Goal: Contribute content

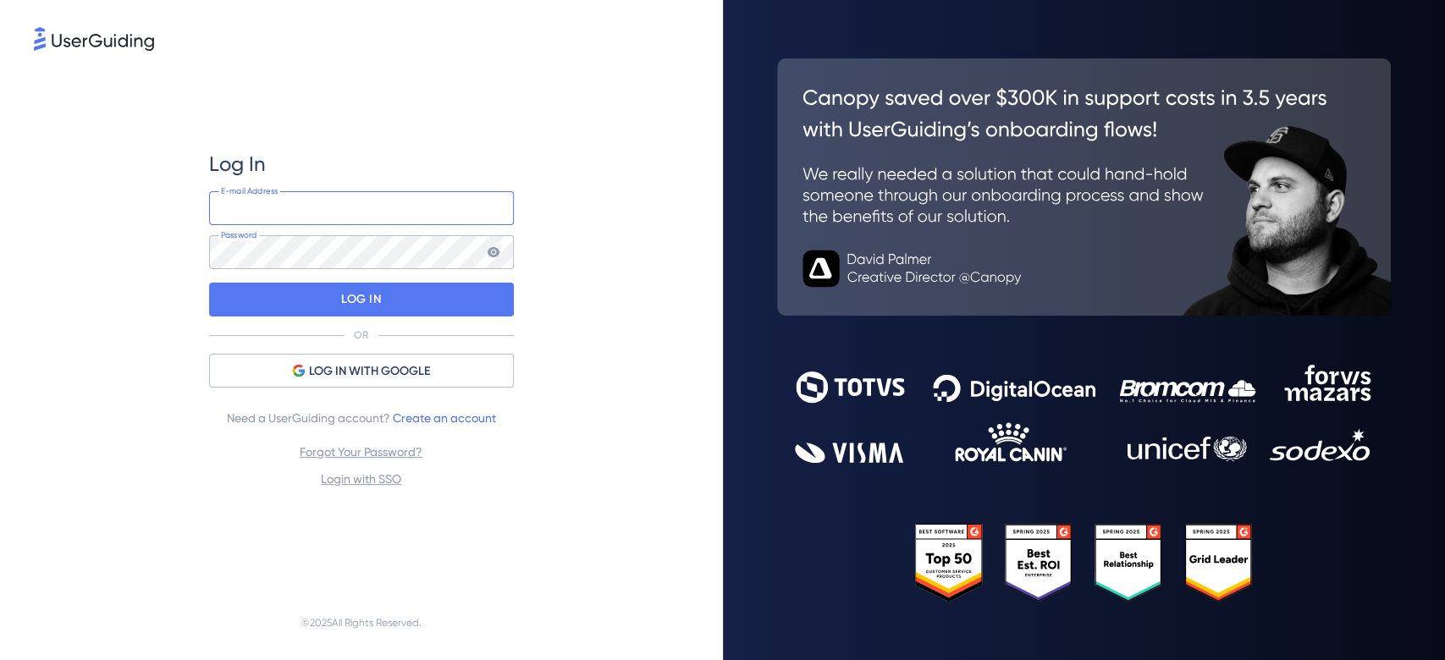
type input "[EMAIL_ADDRESS][DOMAIN_NAME]"
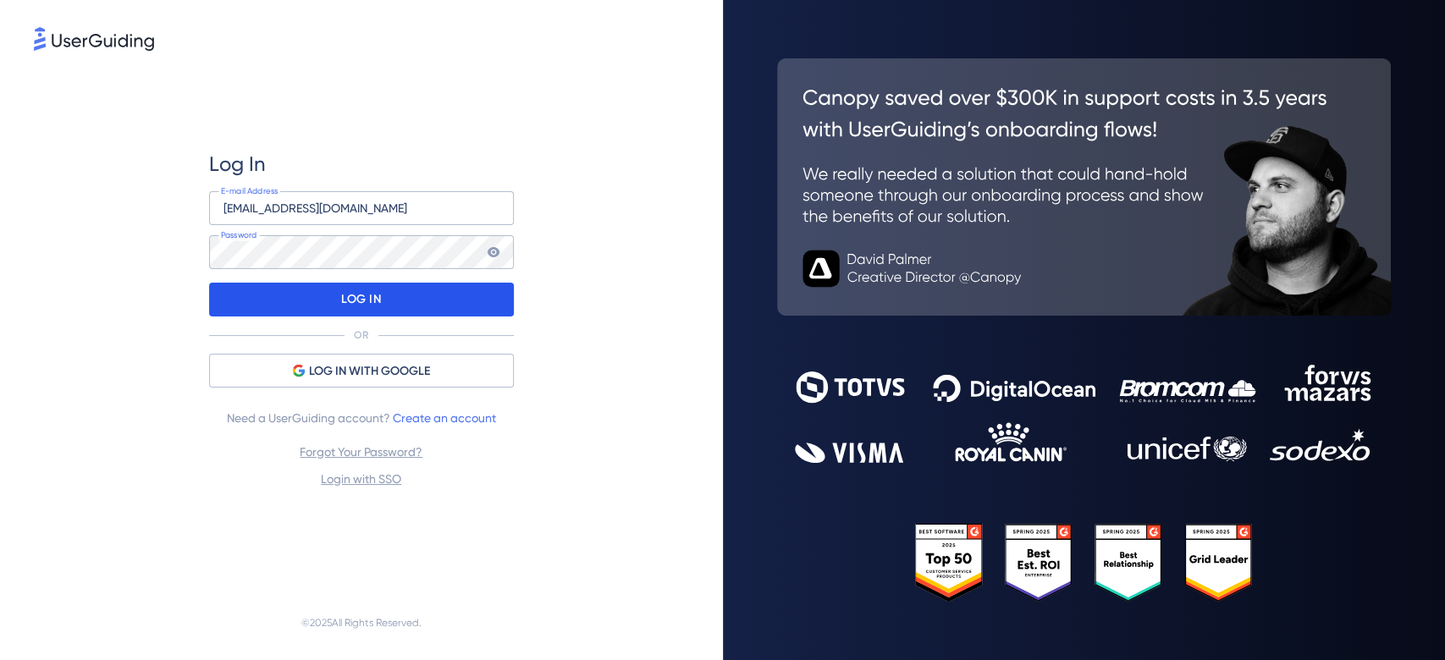
click at [444, 292] on div "LOG IN" at bounding box center [361, 300] width 305 height 34
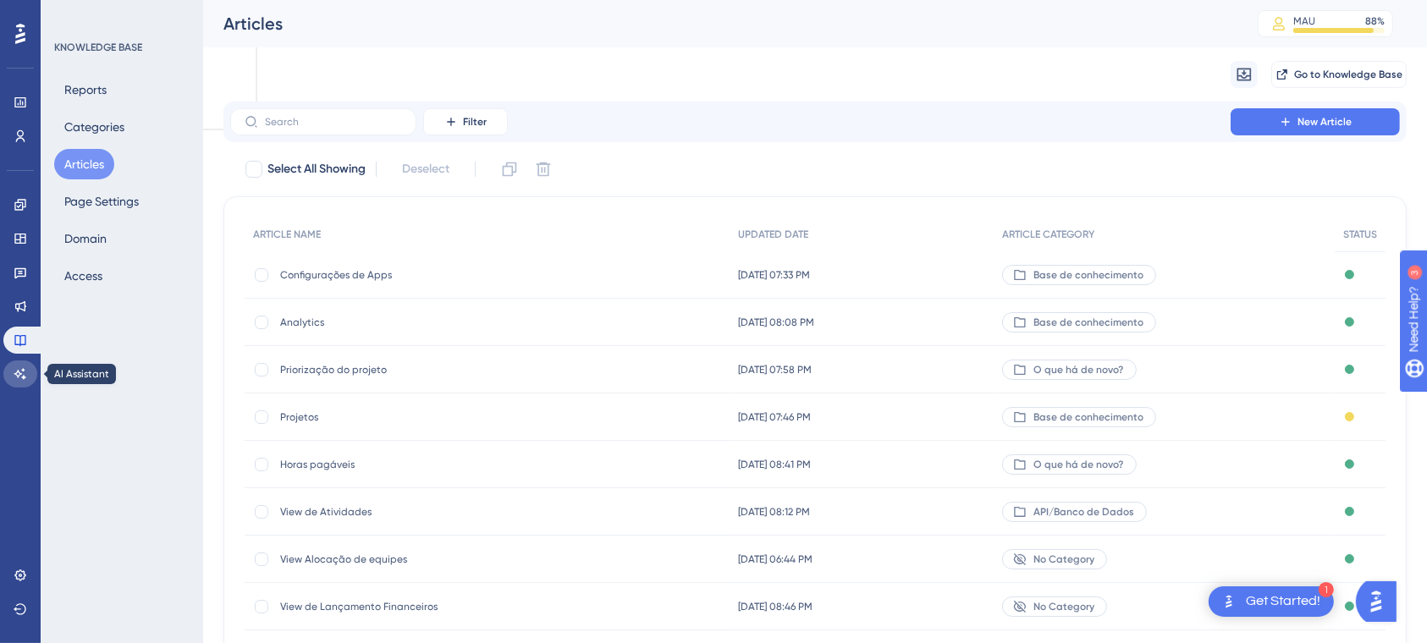
click at [30, 366] on link at bounding box center [20, 374] width 34 height 27
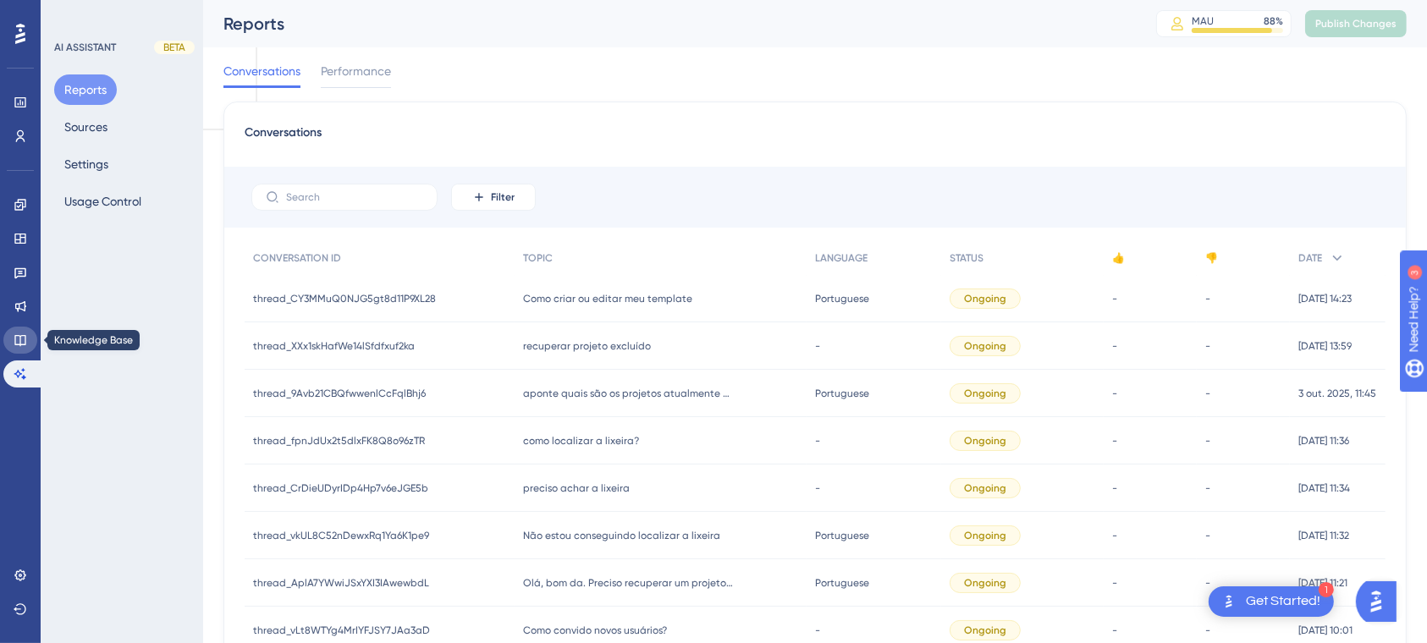
click at [22, 334] on icon at bounding box center [21, 341] width 14 height 14
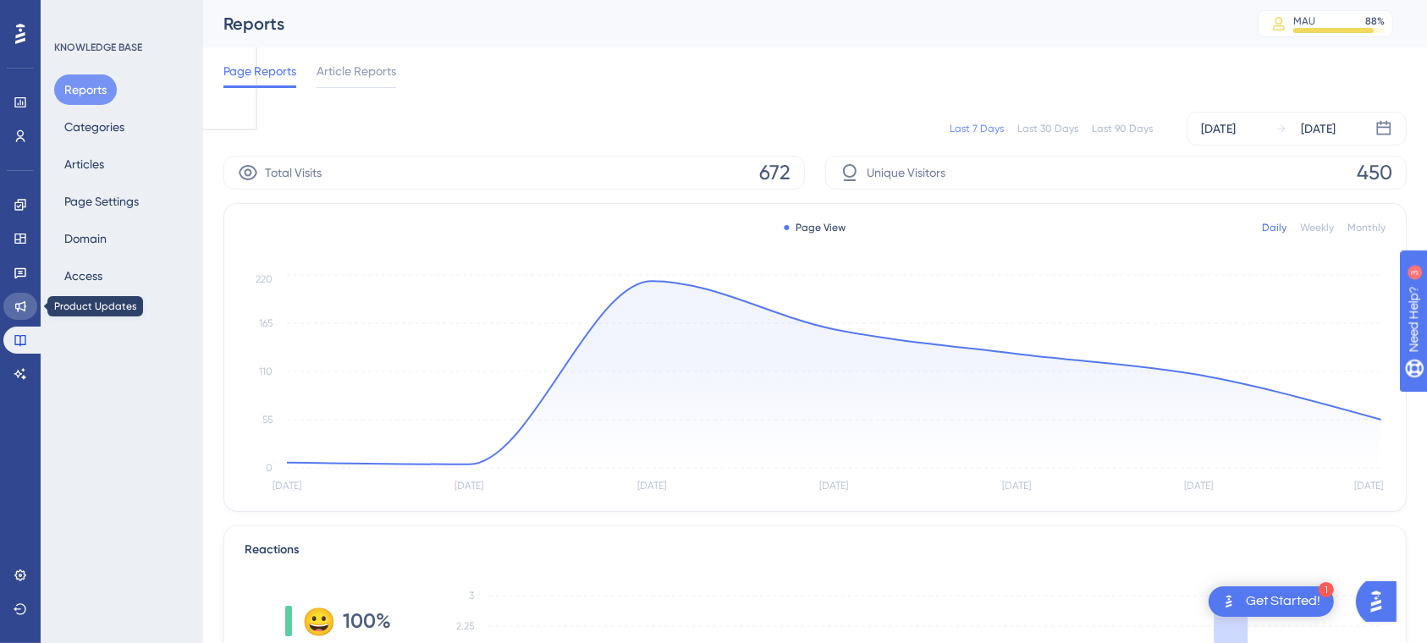
click at [19, 311] on icon at bounding box center [21, 307] width 14 height 14
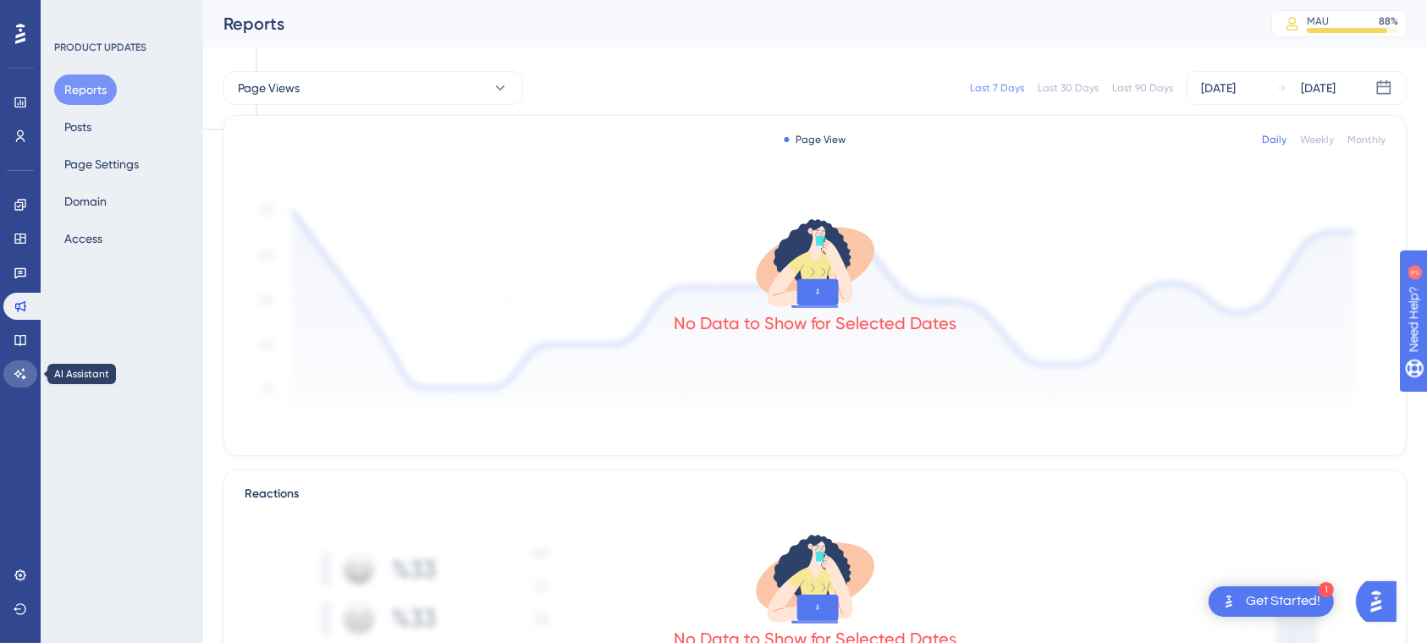
click at [19, 371] on icon at bounding box center [21, 374] width 14 height 14
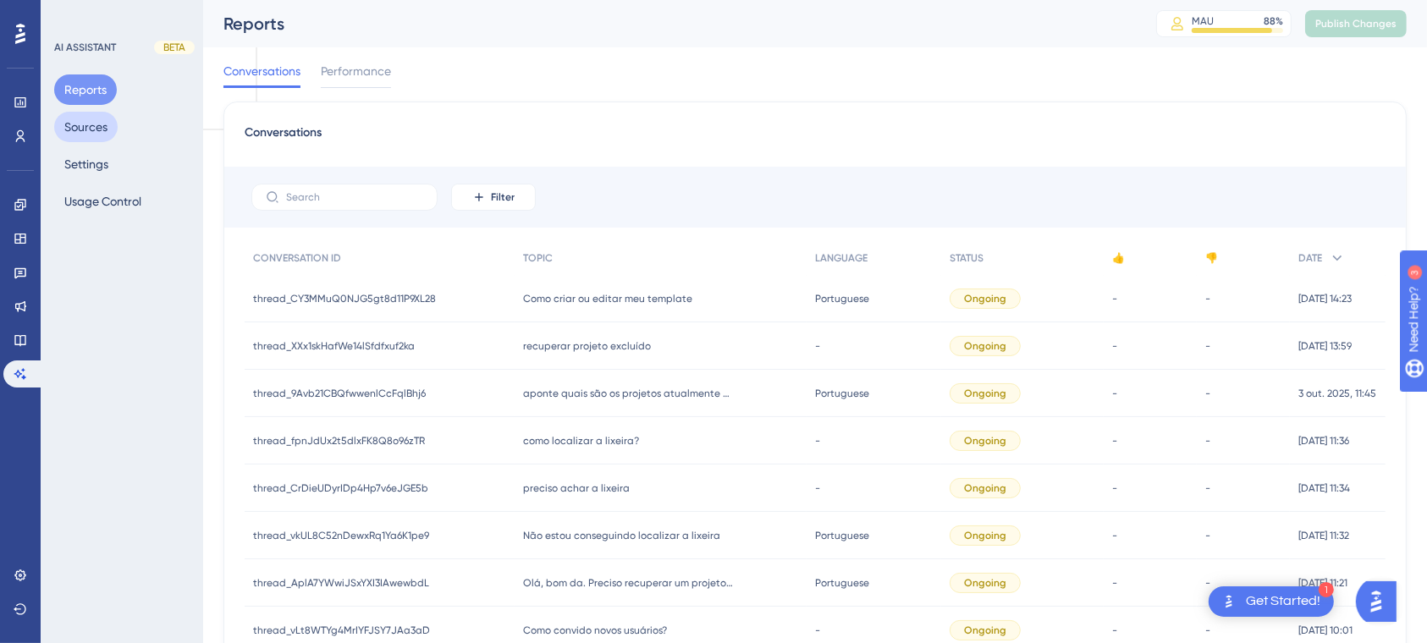
click at [75, 125] on button "Sources" at bounding box center [85, 127] width 63 height 30
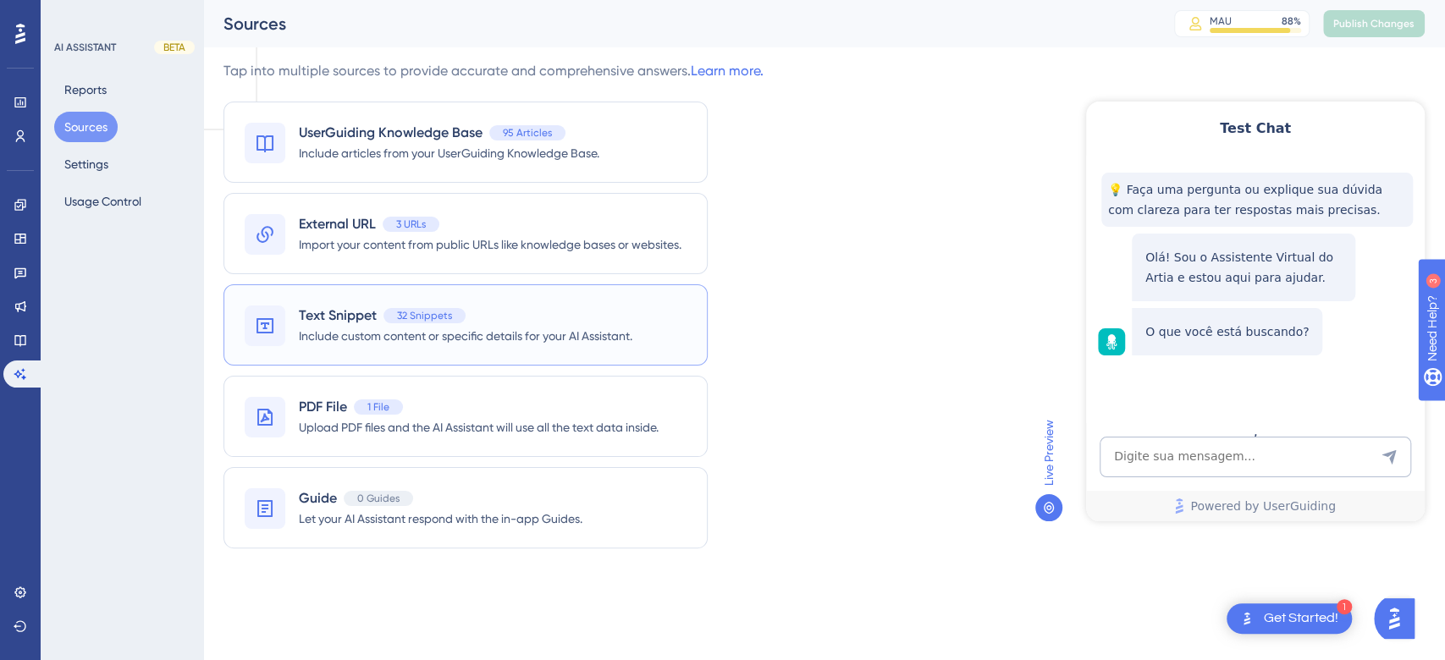
click at [372, 342] on span "Include custom content or specific details for your AI Assistant." at bounding box center [466, 336] width 334 height 20
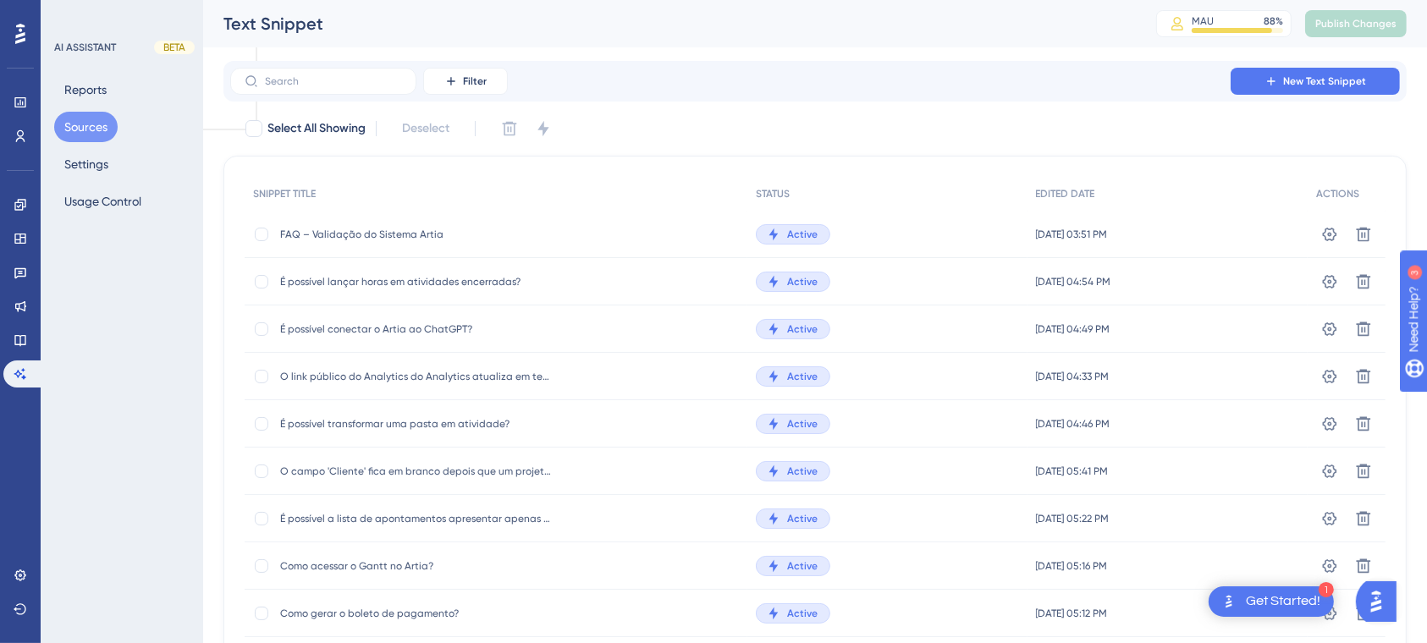
click at [95, 124] on button "Sources" at bounding box center [85, 127] width 63 height 30
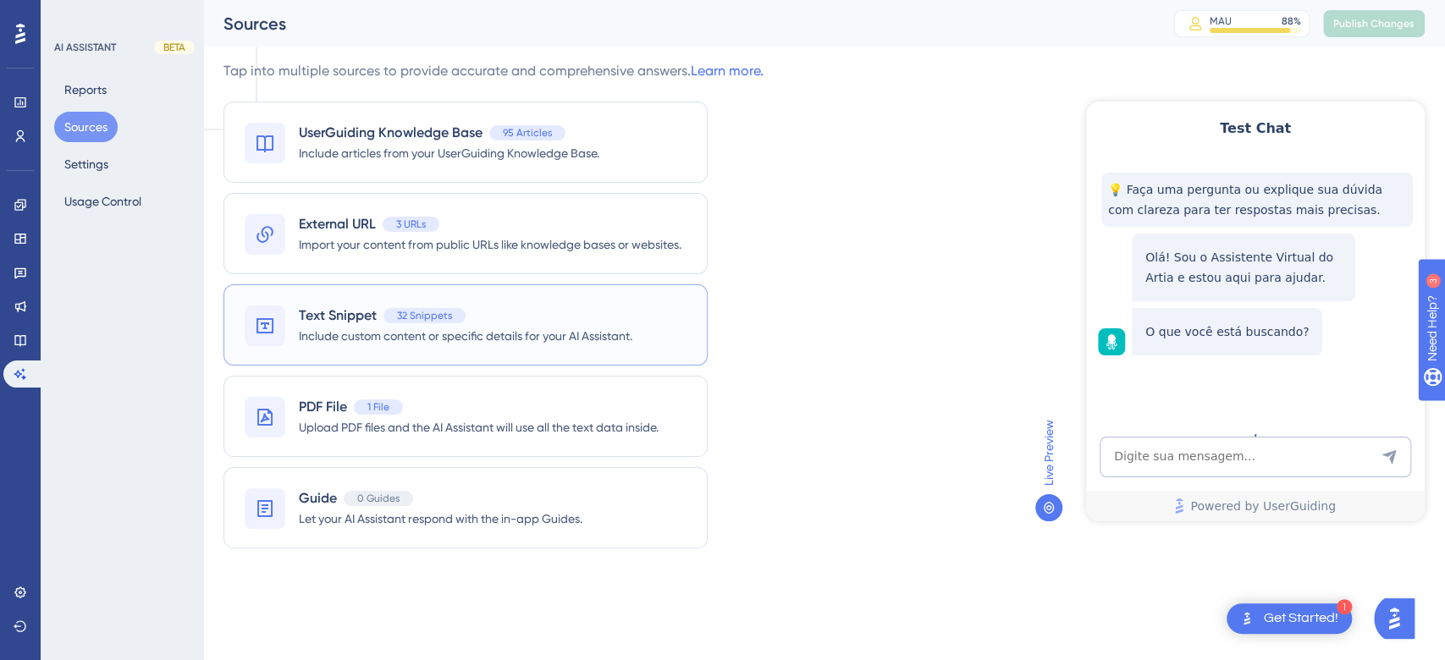
click at [318, 317] on span "Text Snippet" at bounding box center [338, 316] width 78 height 20
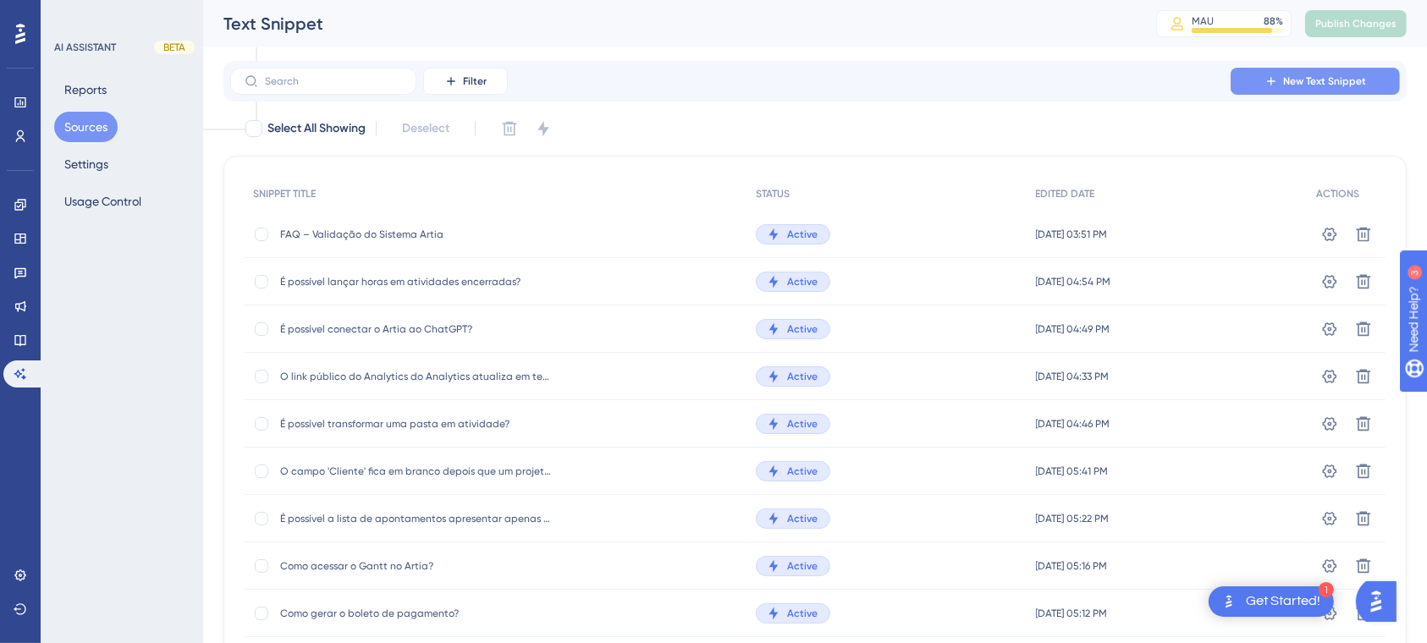
click at [1306, 79] on span "New Text Snippet" at bounding box center [1325, 82] width 83 height 14
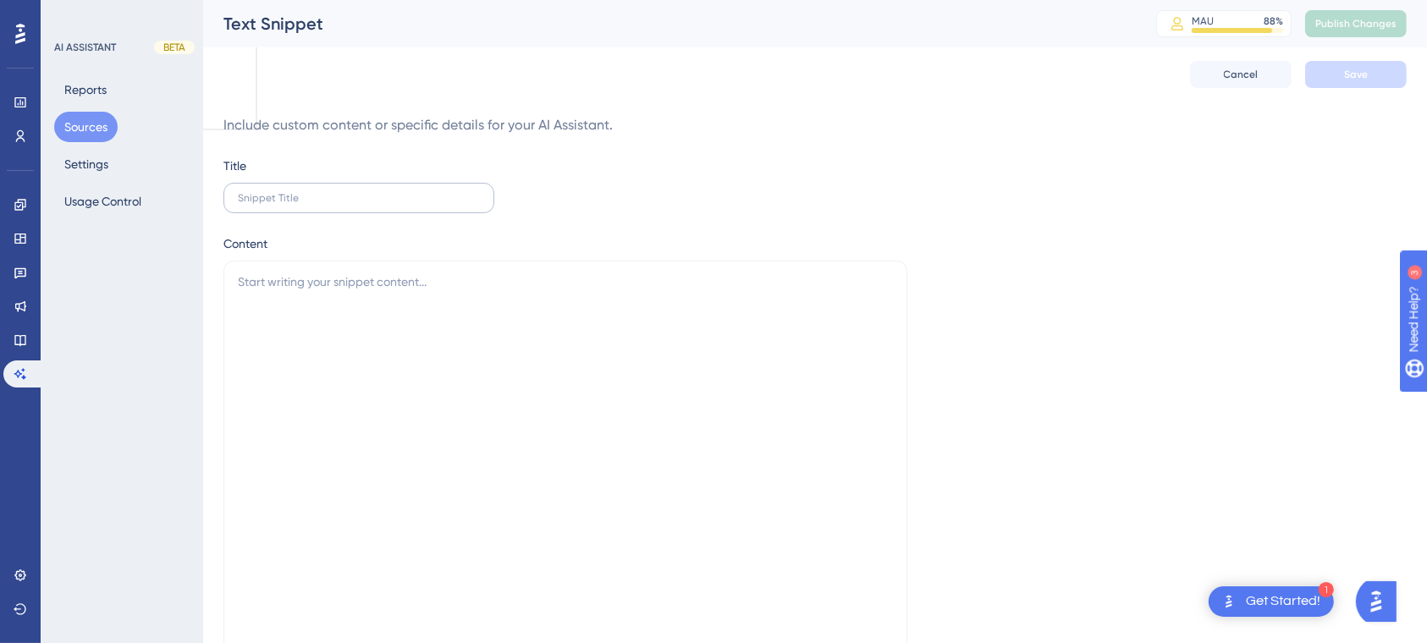
click at [337, 205] on label at bounding box center [359, 198] width 271 height 30
click at [337, 204] on input "text" at bounding box center [359, 198] width 242 height 12
paste input "É possível criar uma atividade e não vincular a ninguém, mas contabilizar no te…"
type input "É possível criar uma atividade e não vincular a ninguém, mas contabilizar no te…"
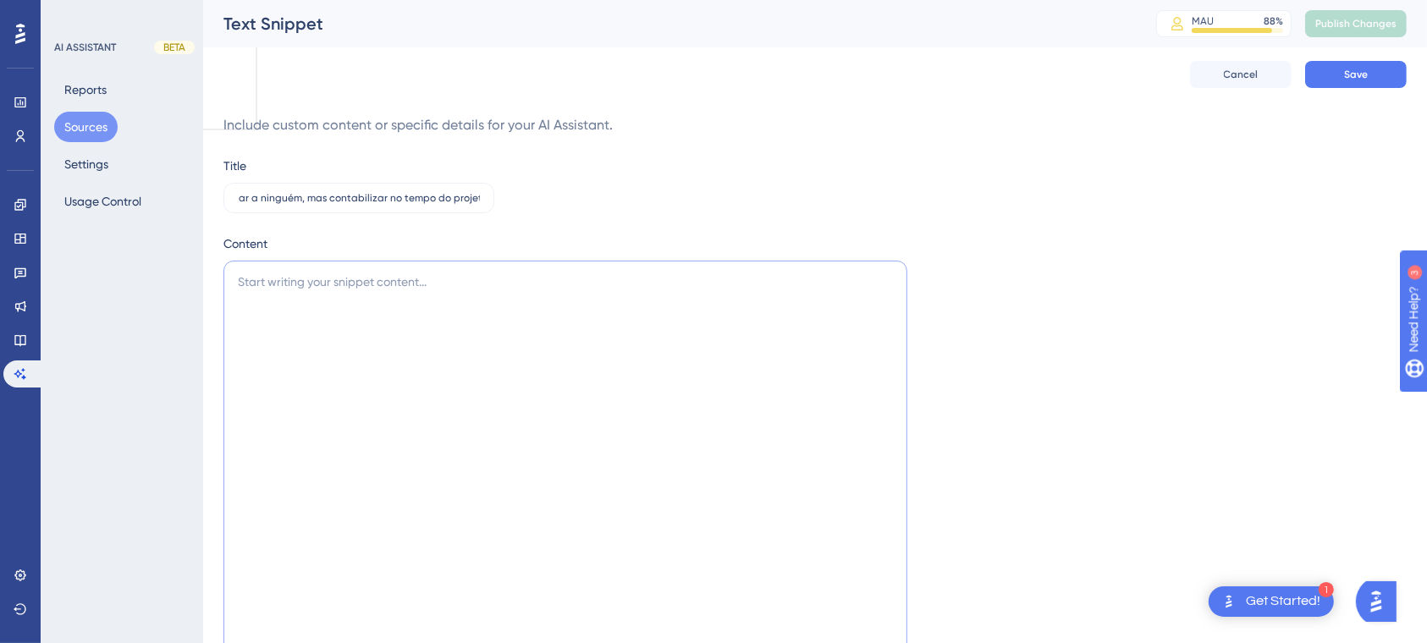
scroll to position [0, 0]
click at [447, 318] on textarea at bounding box center [566, 475] width 684 height 428
paste textarea "No ARTIA, não é possível criar uma atividade sem vinculá-la a alguém diretament…"
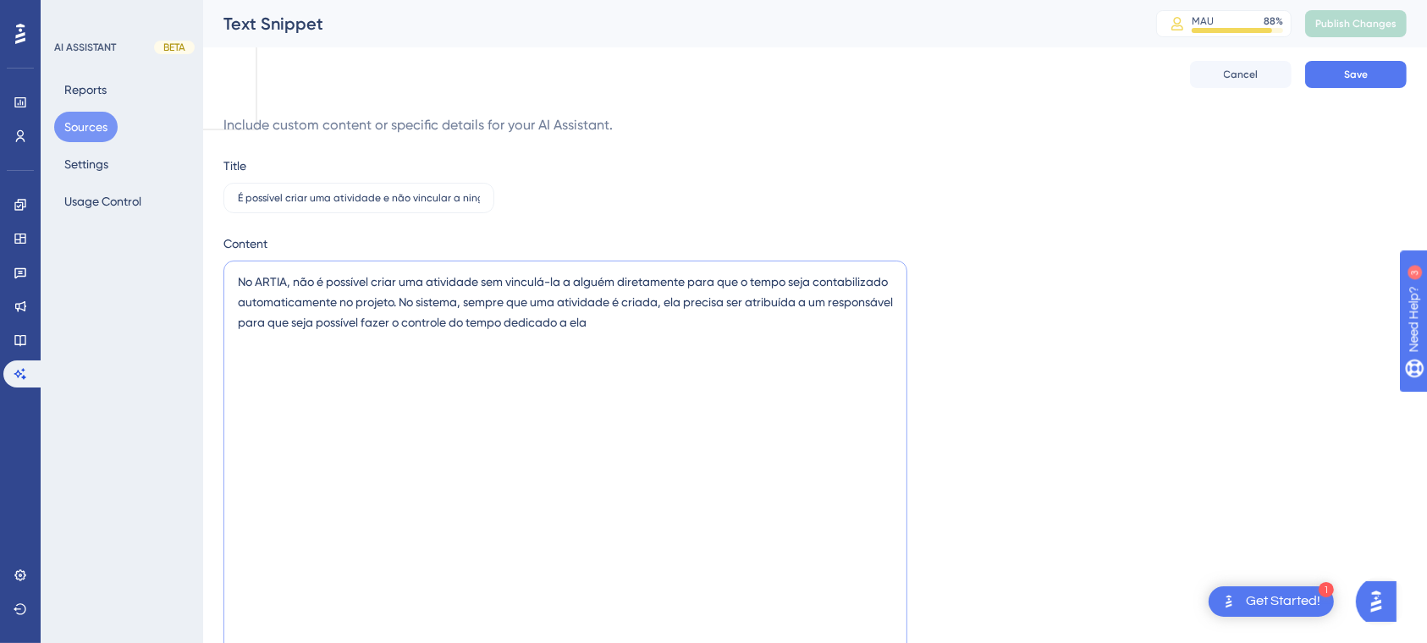
drag, startPoint x: 262, startPoint y: 281, endPoint x: 289, endPoint y: 282, distance: 27.1
click at [289, 282] on textarea "No ARTIA, não é possível criar uma atividade sem vinculá-la a alguém diretament…" at bounding box center [566, 475] width 684 height 428
click at [463, 288] on textarea "No Artia, não é possível criar uma atividade sem vinculá-la a alguém diretament…" at bounding box center [566, 475] width 684 height 428
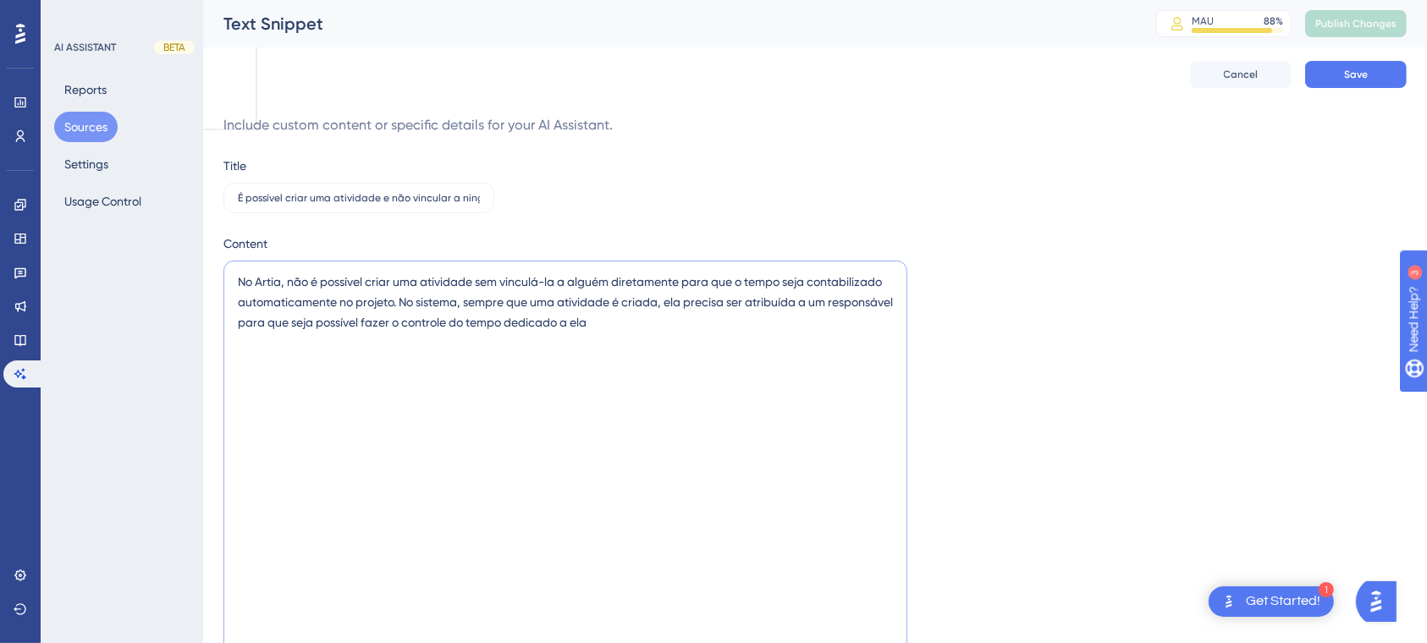
paste textarea "um responsável para que o tempo seja contabilizado automaticamente no projeto. …"
type textarea "No Artia, não é possível criar uma atividade sem vinculá-la a um responsável pa…"
drag, startPoint x: 1300, startPoint y: 324, endPoint x: 1264, endPoint y: 511, distance: 190.6
click at [1264, 511] on div "Content No Artia, não é possível criar uma atividade sem vinculá-la a um respon…" at bounding box center [816, 463] width 1184 height 459
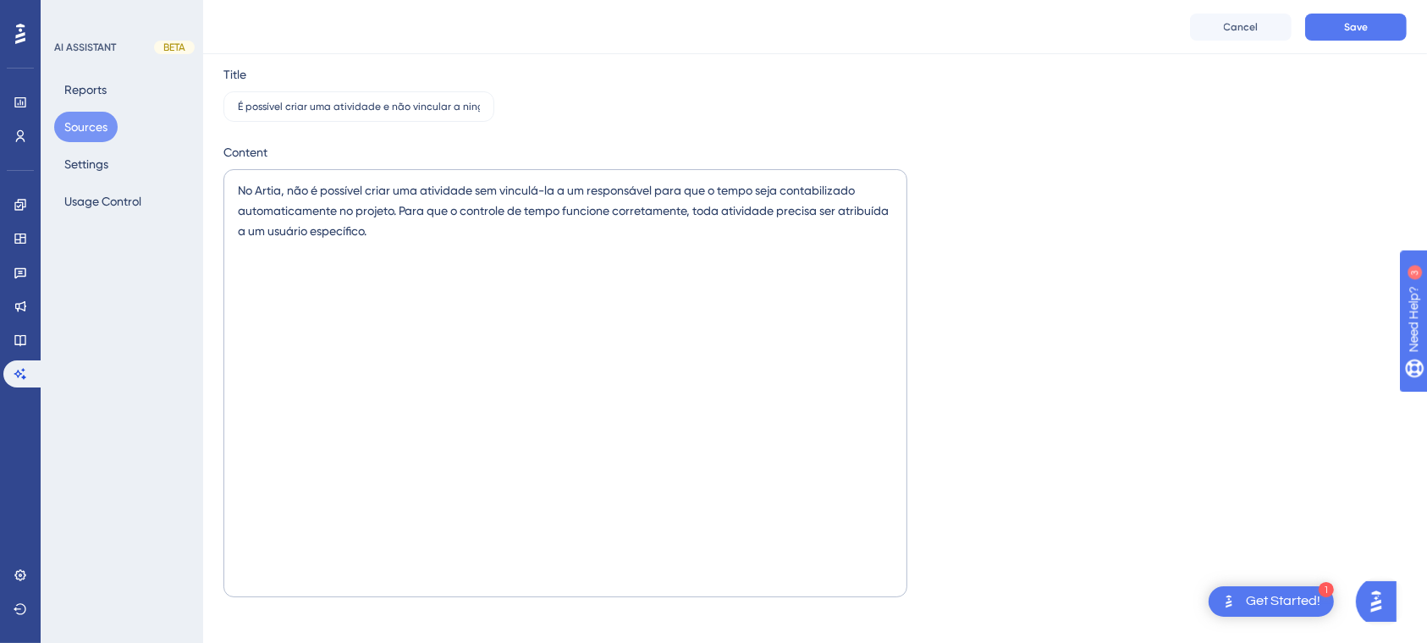
scroll to position [96, 0]
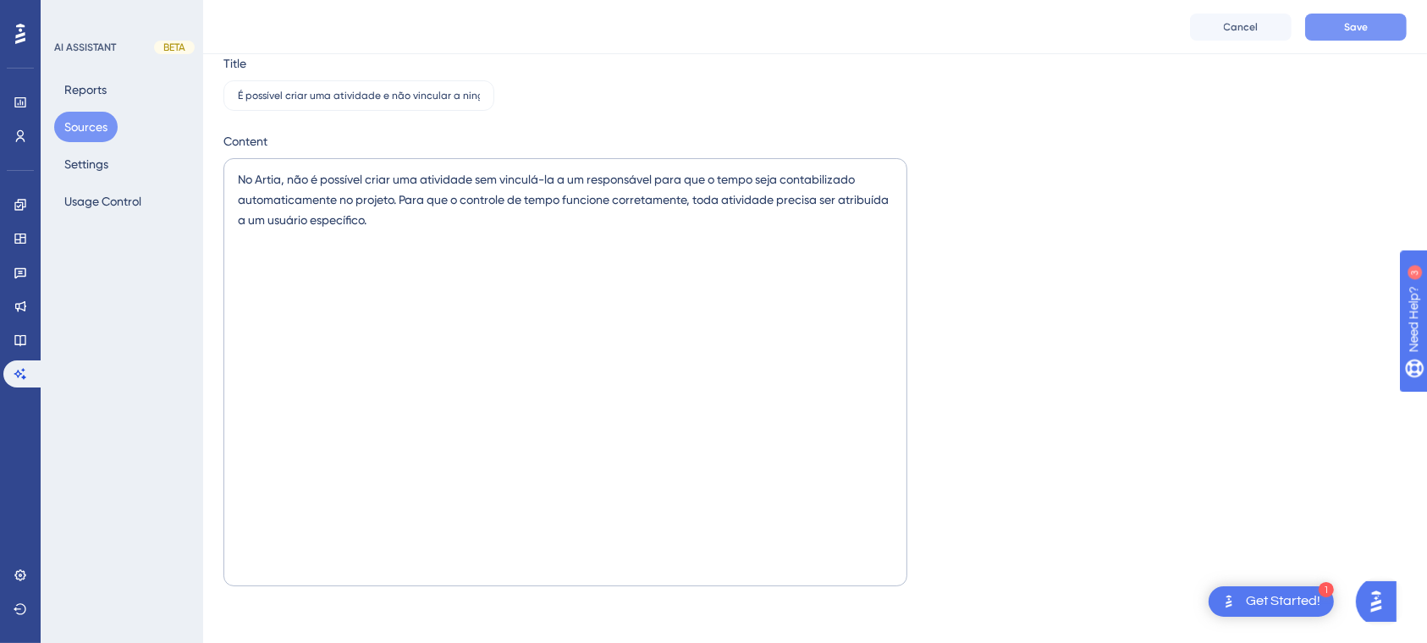
click at [1347, 17] on button "Save" at bounding box center [1357, 27] width 102 height 27
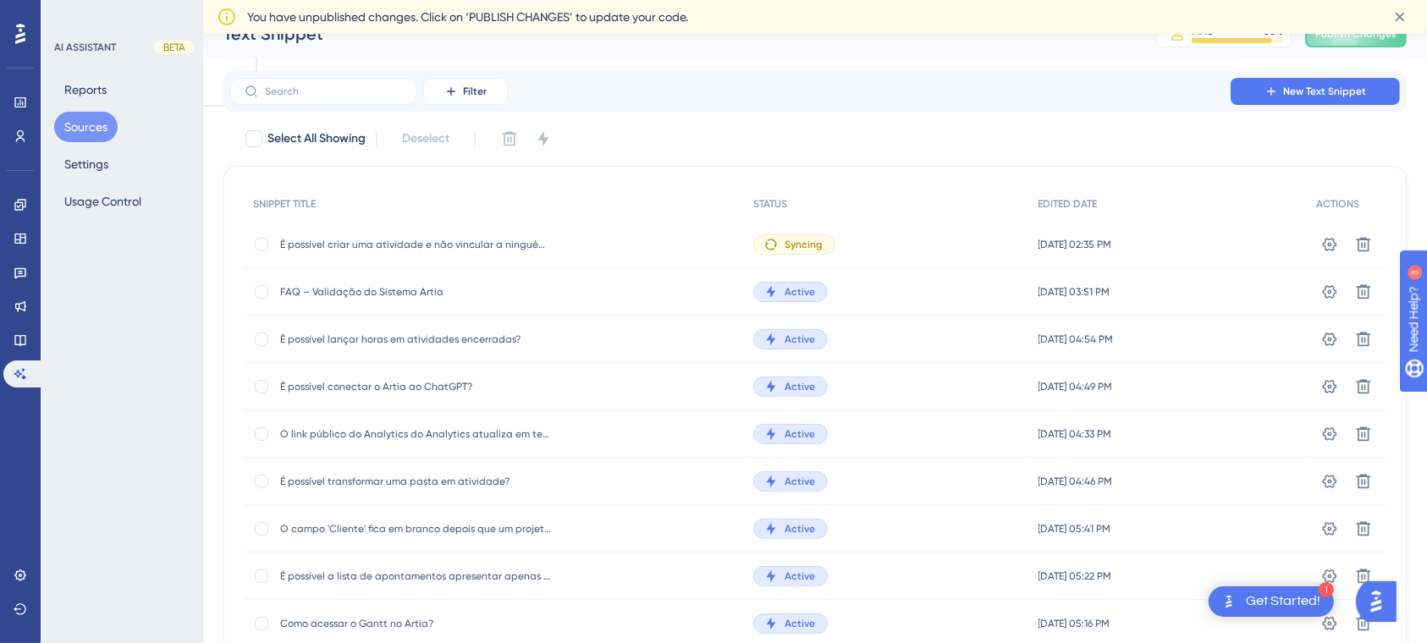
scroll to position [25, 0]
